Goal: Task Accomplishment & Management: Manage account settings

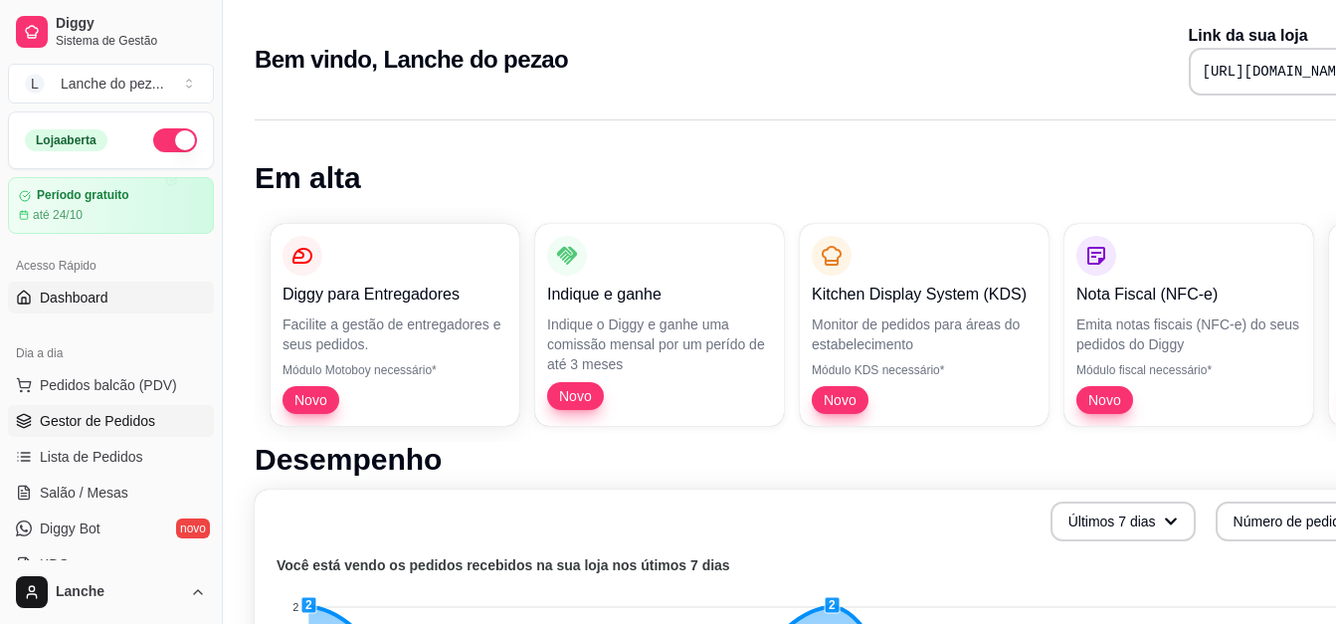
click at [104, 417] on span "Gestor de Pedidos" at bounding box center [97, 421] width 115 height 20
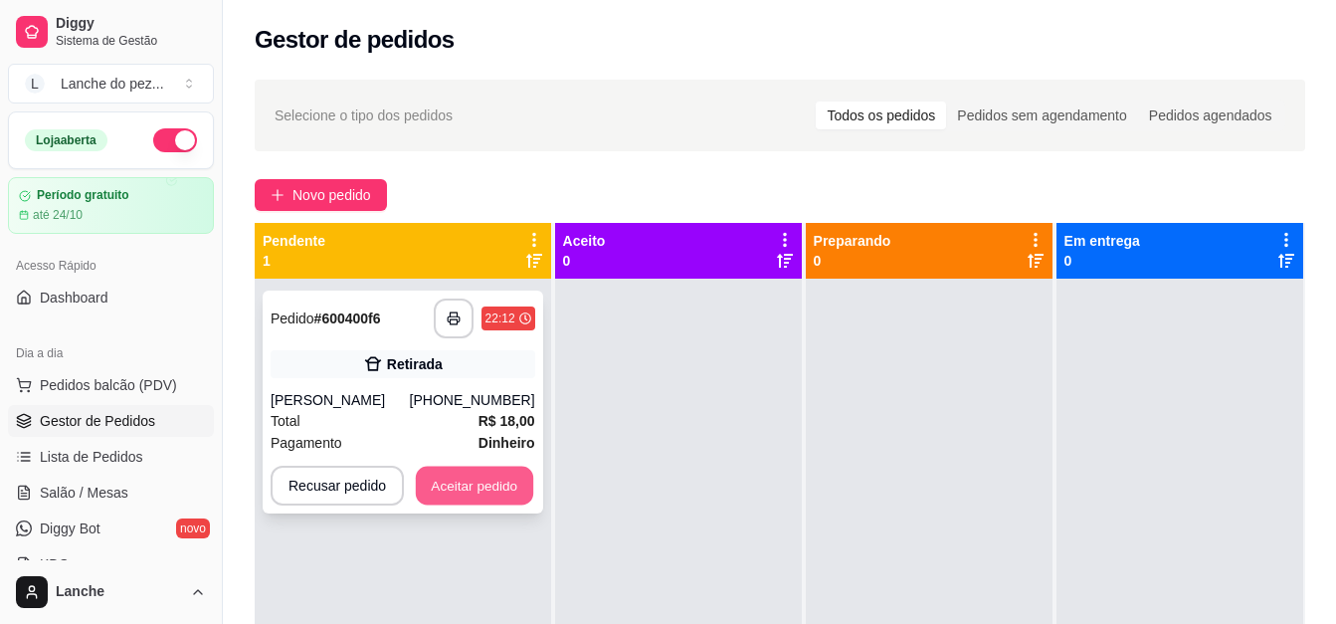
click at [469, 487] on button "Aceitar pedido" at bounding box center [474, 486] width 117 height 39
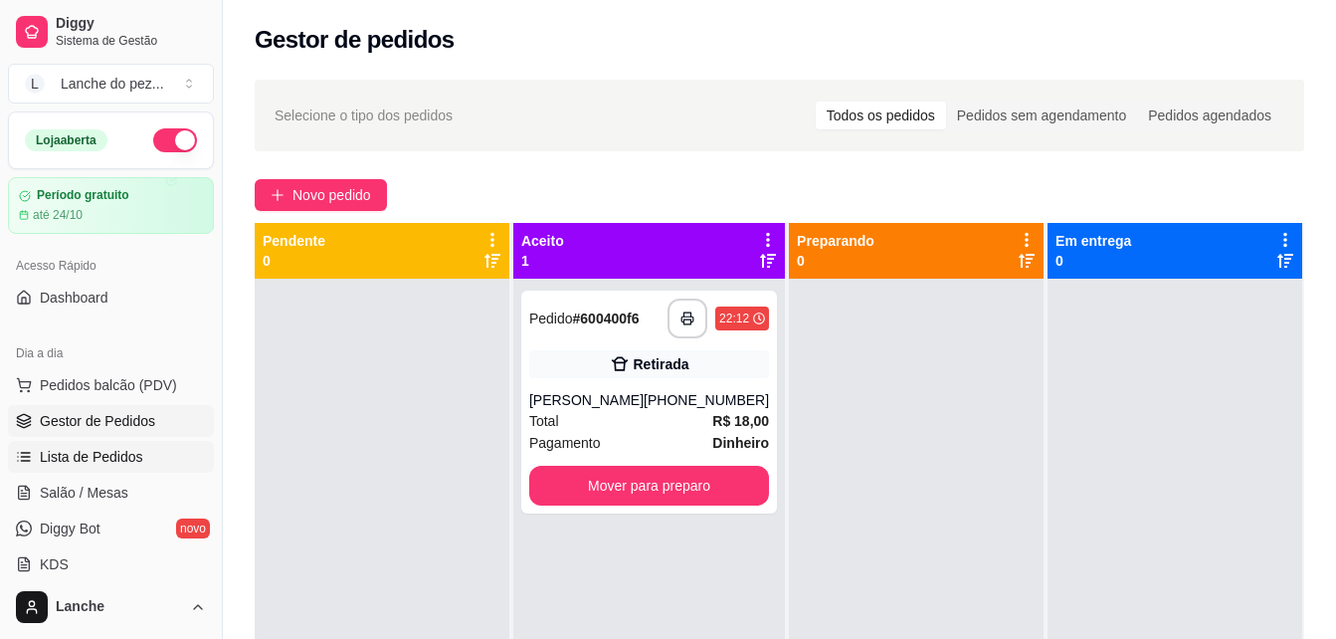
click at [85, 450] on span "Lista de Pedidos" at bounding box center [91, 457] width 103 height 20
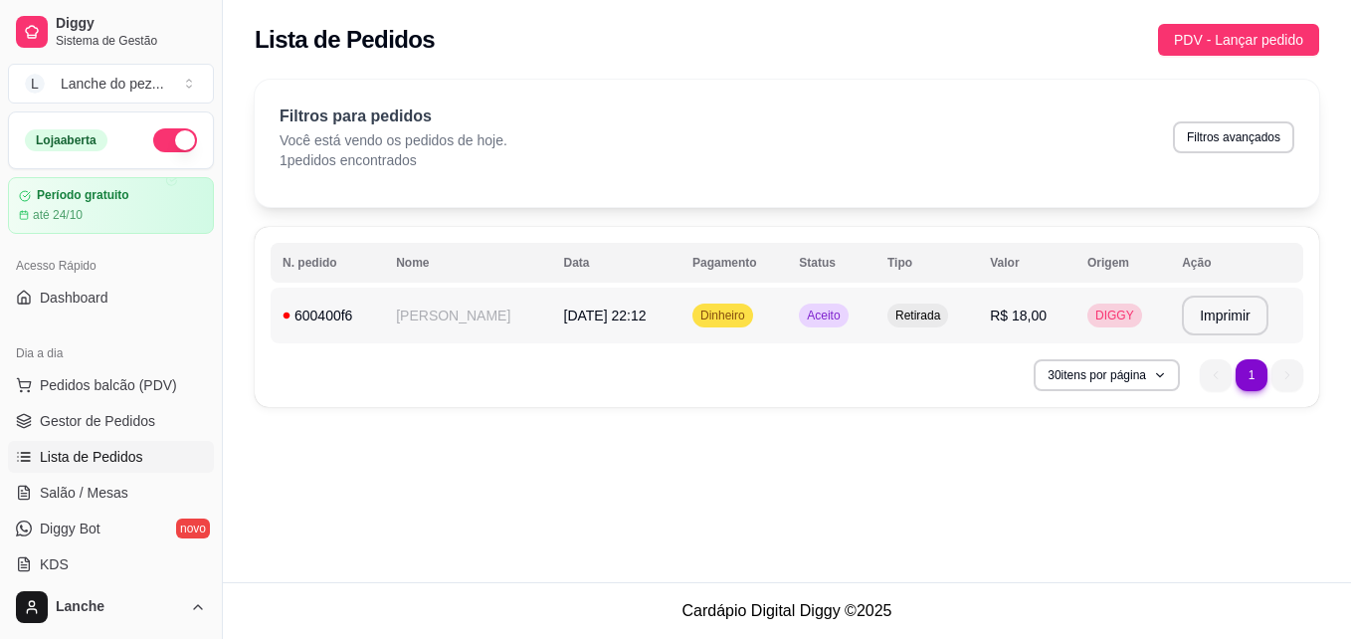
click at [647, 313] on span "05/10/25 às 22:12" at bounding box center [605, 315] width 83 height 16
click at [138, 378] on span "Pedidos balcão (PDV)" at bounding box center [108, 385] width 137 height 20
click at [126, 428] on span "Gestor de Pedidos" at bounding box center [97, 421] width 115 height 20
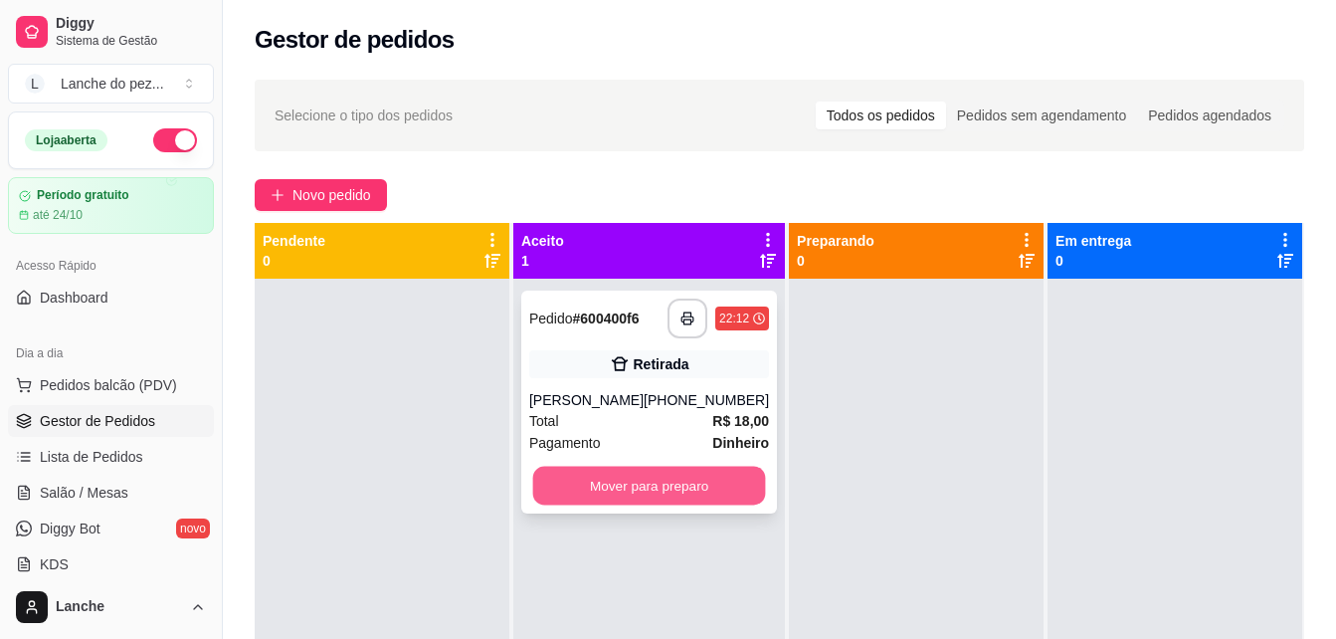
click at [618, 505] on button "Mover para preparo" at bounding box center [649, 486] width 233 height 39
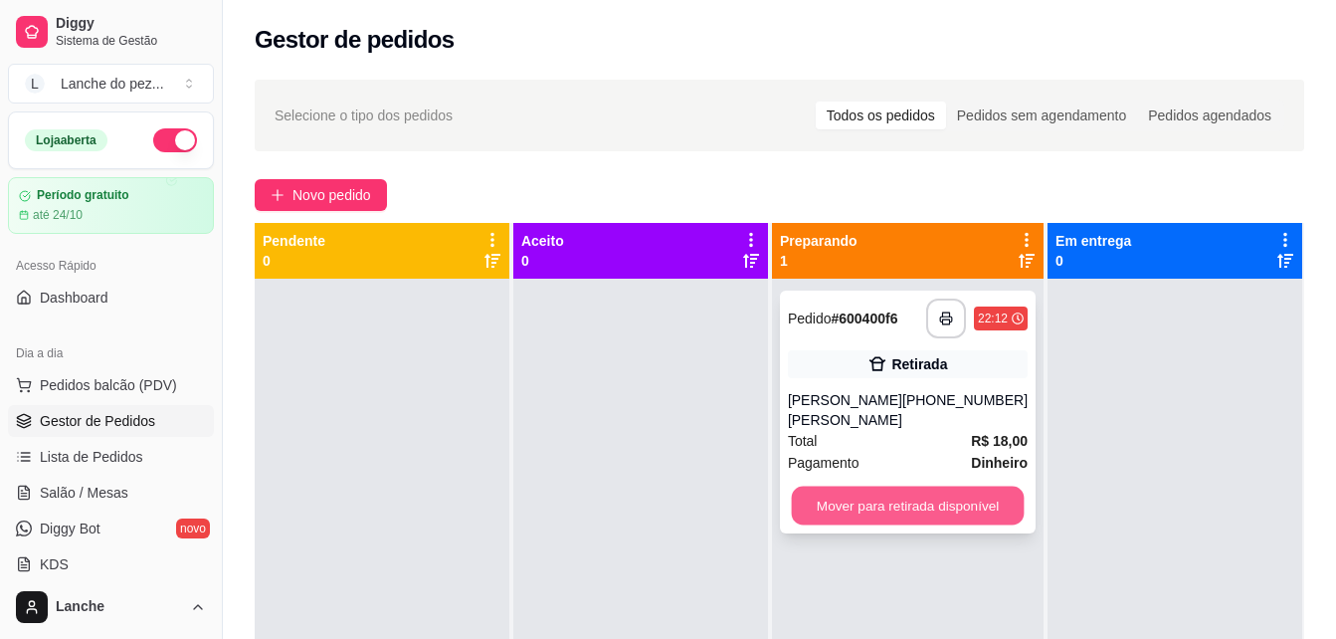
click at [884, 493] on button "Mover para retirada disponível" at bounding box center [907, 505] width 233 height 39
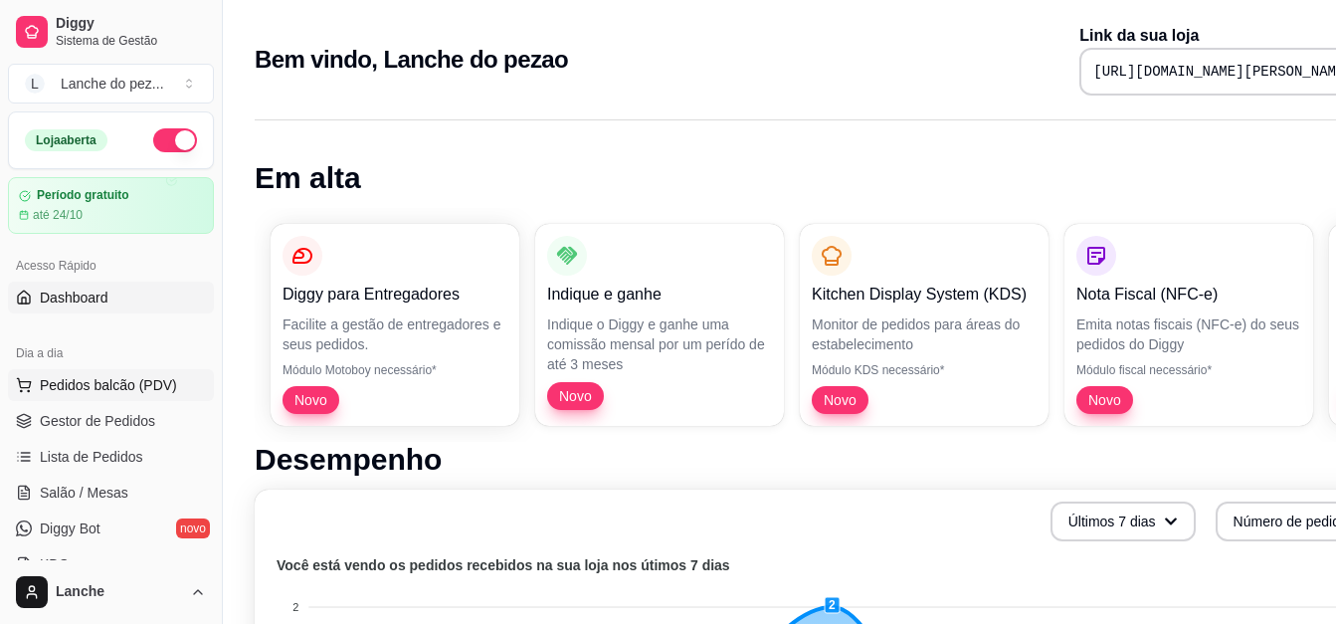
click at [114, 373] on button "Pedidos balcão (PDV)" at bounding box center [111, 385] width 206 height 32
